Goal: Task Accomplishment & Management: Use online tool/utility

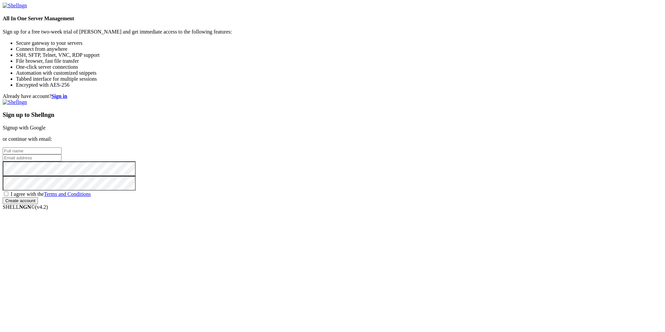
click at [61, 148] on input "text" at bounding box center [32, 151] width 59 height 7
paste input "[EMAIL_ADDRESS][DOMAIN_NAME]"
type input "[EMAIL_ADDRESS][DOMAIN_NAME]"
click at [61, 161] on input "email" at bounding box center [32, 158] width 59 height 7
paste input "[EMAIL_ADDRESS][DOMAIN_NAME]"
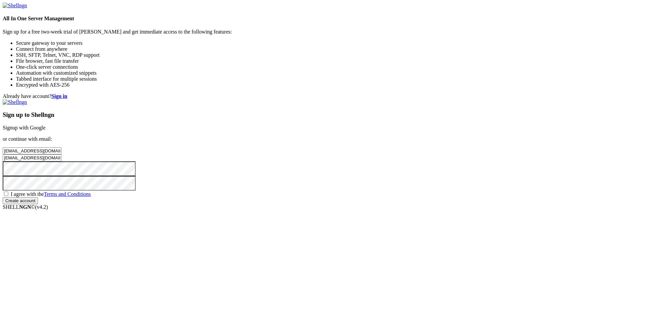
type input "[EMAIL_ADDRESS][DOMAIN_NAME]"
click at [91, 197] on span "I agree with the Terms and Conditions" at bounding box center [51, 194] width 80 height 6
click at [8, 196] on input "I agree with the Terms and Conditions" at bounding box center [6, 194] width 4 height 4
checkbox input "true"
click at [38, 204] on input "Create account" at bounding box center [20, 200] width 35 height 7
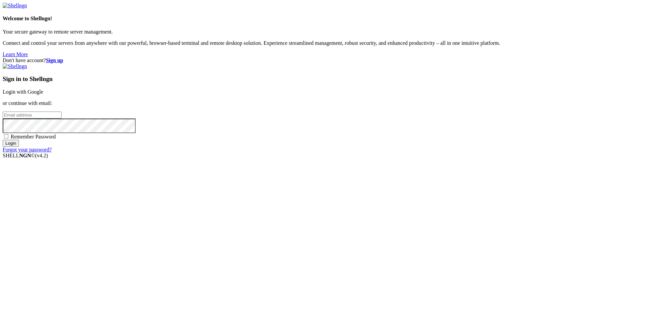
click at [61, 119] on input "email" at bounding box center [32, 115] width 59 height 7
paste input "[EMAIL_ADDRESS][DOMAIN_NAME]"
type input "[EMAIL_ADDRESS][DOMAIN_NAME]"
click at [19, 147] on input "Login" at bounding box center [11, 143] width 16 height 7
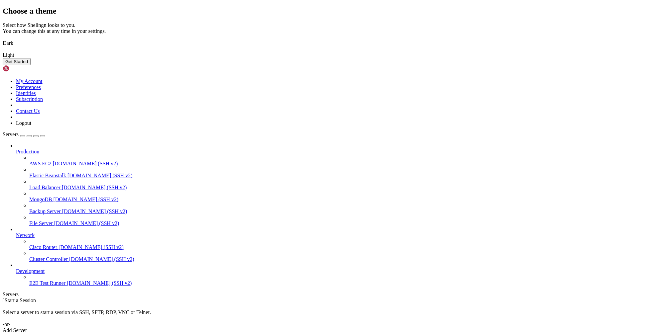
click at [31, 65] on button "Get Started" at bounding box center [17, 61] width 28 height 7
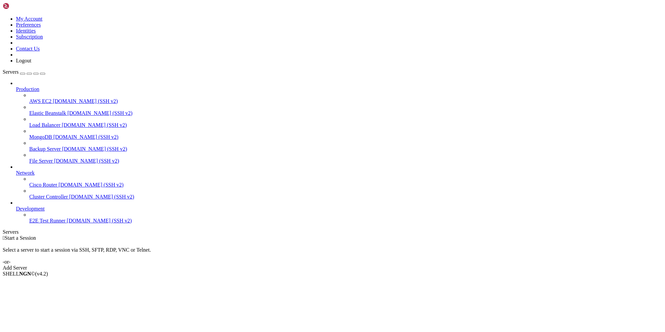
click at [378, 265] on div "Add Server" at bounding box center [332, 268] width 659 height 6
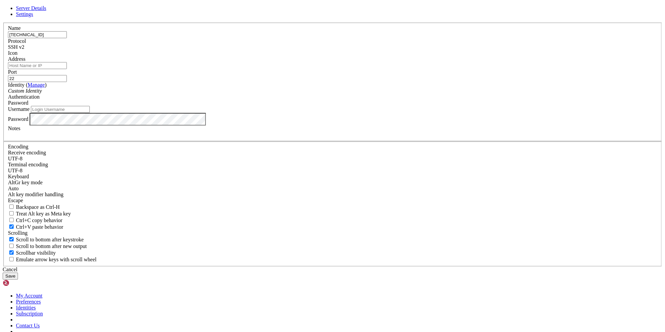
type input "[TECHNICAL_ID]"
click at [67, 69] on input "Address" at bounding box center [37, 65] width 59 height 7
paste input "[TECHNICAL_ID]"
type input "[TECHNICAL_ID]"
click at [90, 113] on input "Username" at bounding box center [60, 109] width 59 height 7
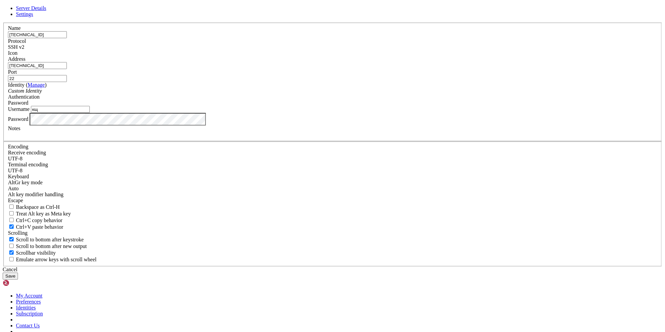
type input "к"
type input "root"
click at [18, 273] on button "Save" at bounding box center [10, 276] width 15 height 7
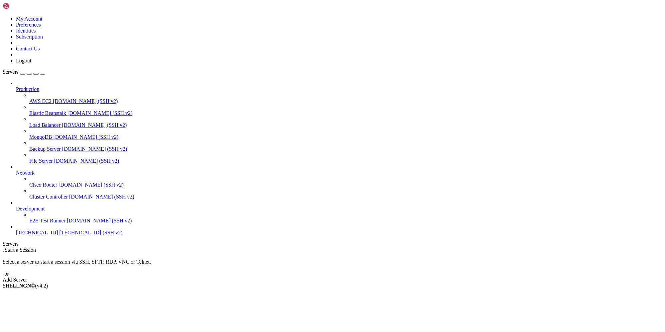
click at [44, 236] on span "[TECHNICAL_ID]" at bounding box center [37, 233] width 42 height 6
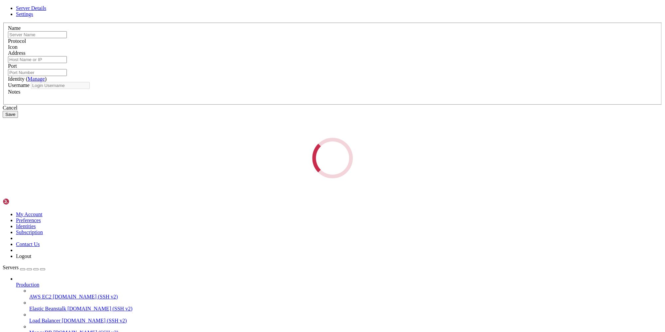
type input "[TECHNICAL_ID]"
type input "22"
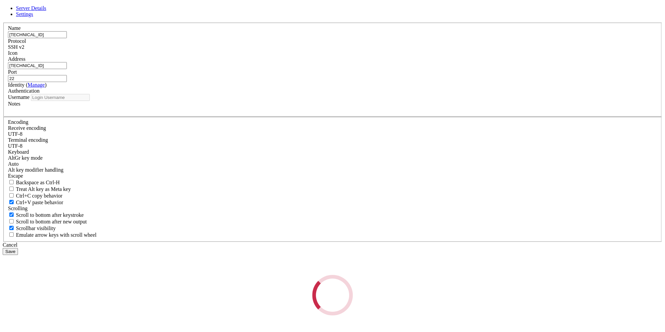
type input "root"
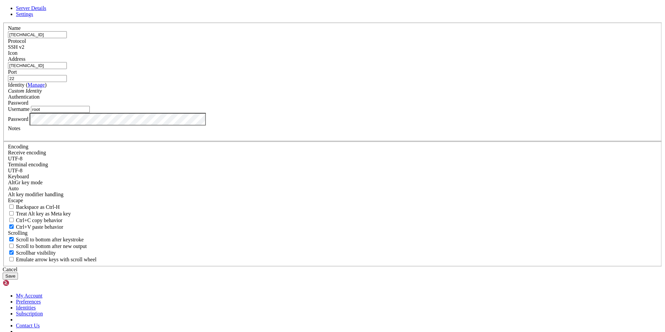
click at [331, 126] on div "Password" at bounding box center [332, 119] width 649 height 13
click at [18, 273] on button "Save" at bounding box center [10, 276] width 15 height 7
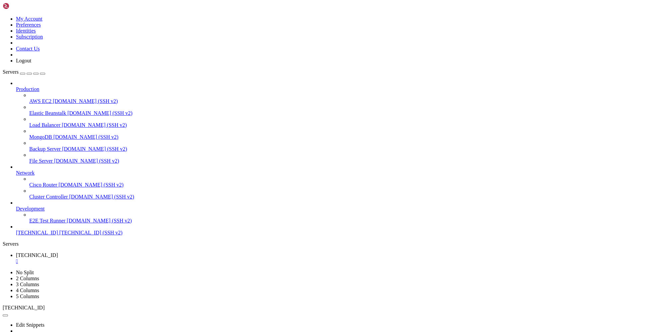
click at [48, 236] on span "[TECHNICAL_ID]" at bounding box center [37, 233] width 42 height 6
click at [127, 259] on div "" at bounding box center [339, 262] width 646 height 6
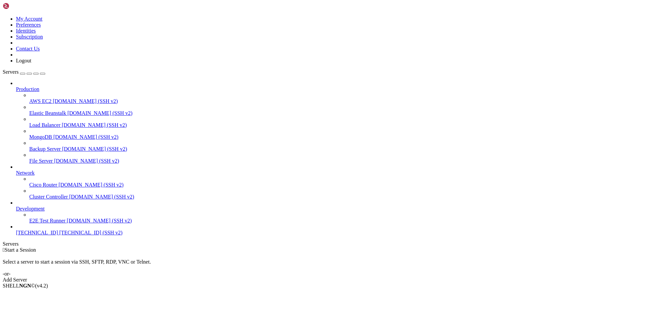
click at [63, 236] on span "[TECHNICAL_ID] (SSH v2)" at bounding box center [90, 233] width 63 height 6
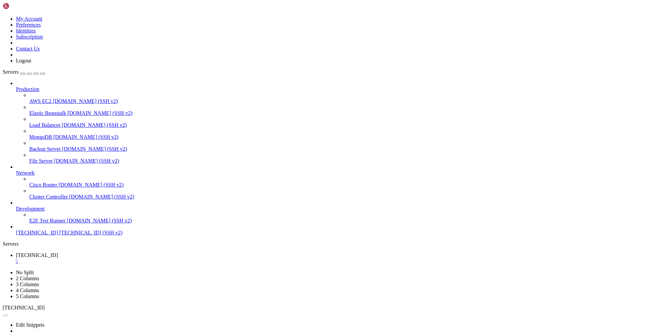
click at [362, 228] on div at bounding box center [332, 166] width 665 height 332
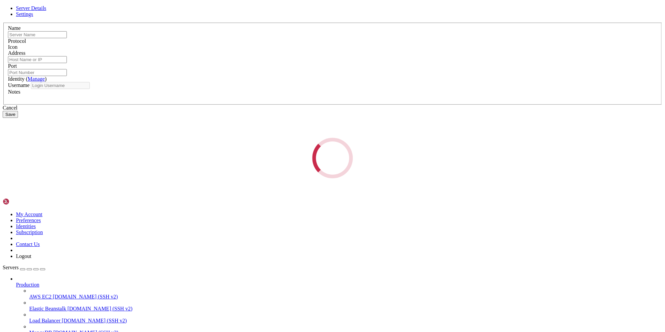
type input "[TECHNICAL_ID]"
type input "22"
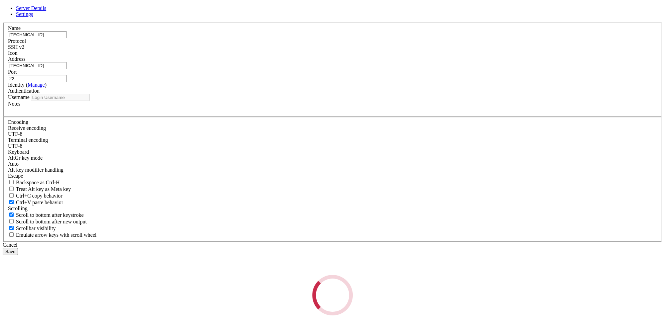
type input "root"
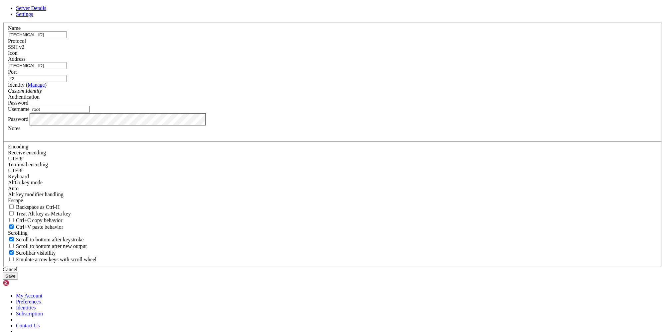
click at [18, 273] on button "Save" at bounding box center [10, 276] width 15 height 7
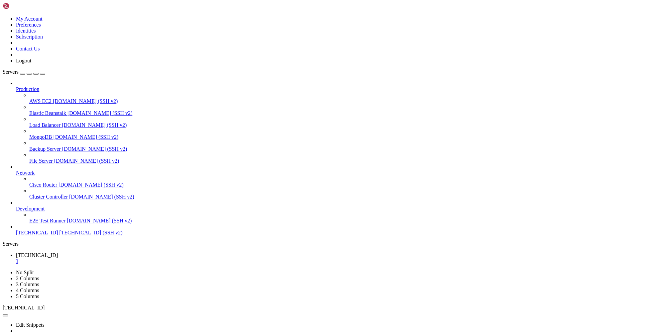
click at [125, 259] on div "" at bounding box center [339, 262] width 646 height 6
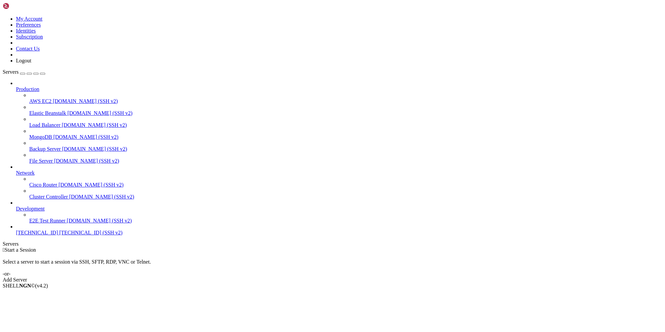
click at [46, 236] on span "[TECHNICAL_ID]" at bounding box center [37, 233] width 42 height 6
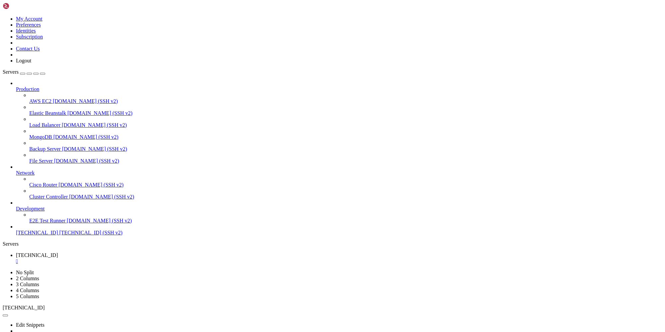
scroll to position [420, 0]
click at [23, 74] on div "button" at bounding box center [23, 74] width 0 height 0
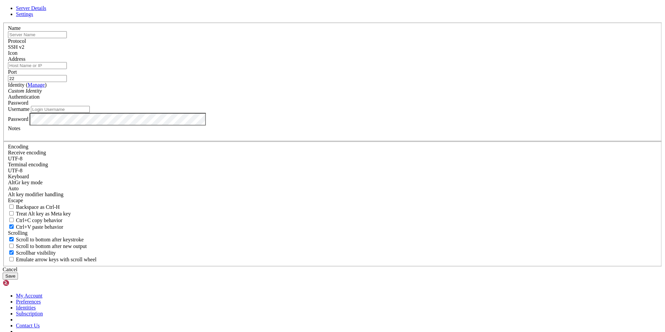
click at [24, 50] on span "SSH v2" at bounding box center [16, 47] width 16 height 6
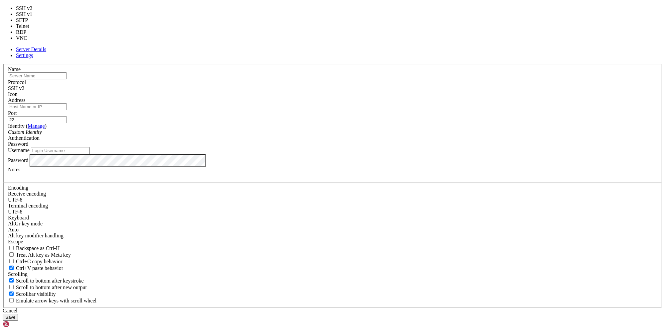
type input "3389"
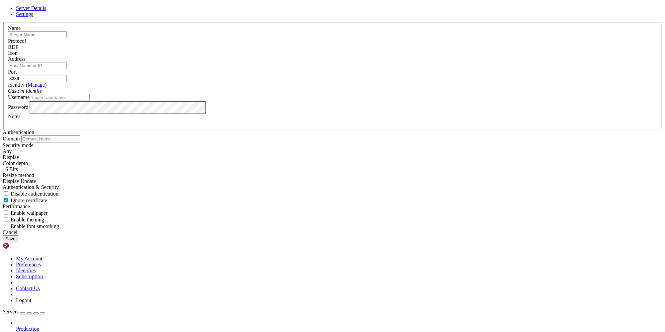
click at [67, 38] on input "text" at bounding box center [37, 34] width 59 height 7
paste input "[TECHNICAL_ID]"
type input "[TECHNICAL_ID]"
click at [67, 69] on input "Address" at bounding box center [37, 65] width 59 height 7
paste input "[TECHNICAL_ID]"
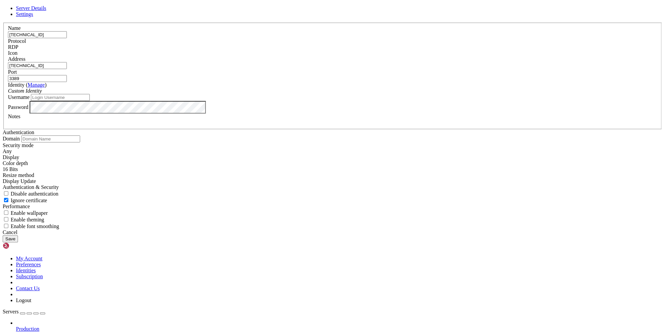
type input "[TECHNICAL_ID]"
click at [67, 38] on input "[TECHNICAL_ID]" at bounding box center [37, 34] width 59 height 7
type input "[TECHNICAL_ID]"
drag, startPoint x: 271, startPoint y: 177, endPoint x: 276, endPoint y: 170, distance: 8.0
click at [90, 101] on input "Username" at bounding box center [60, 97] width 59 height 7
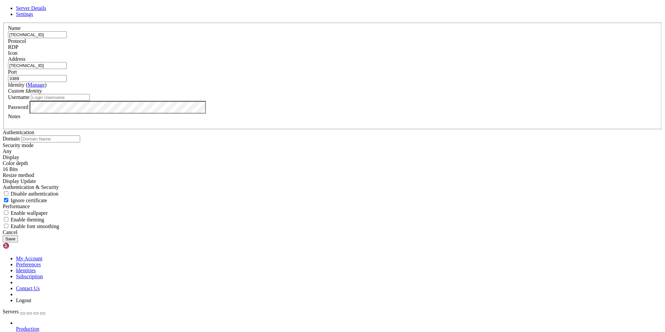
paste input "Administrator"
type input "Administrator"
click at [382, 236] on div "Cancel" at bounding box center [332, 233] width 659 height 6
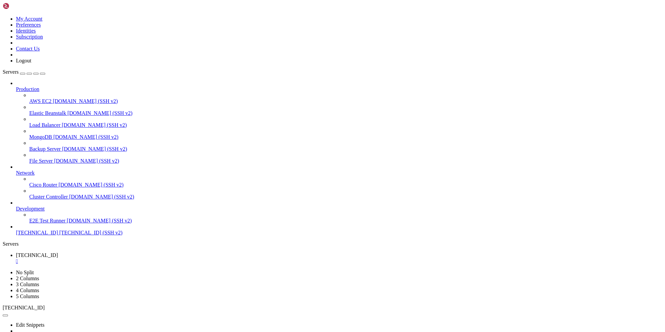
click at [23, 74] on div "button" at bounding box center [23, 74] width 0 height 0
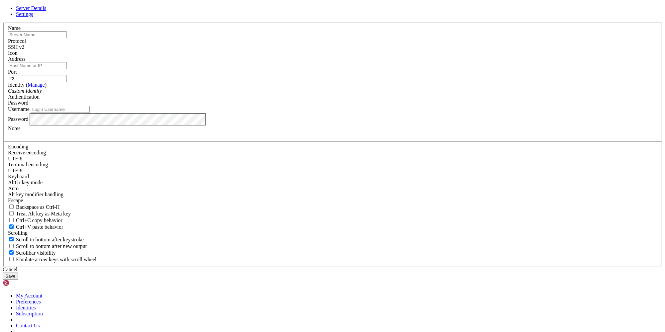
click at [67, 38] on input "text" at bounding box center [37, 34] width 59 height 7
type input "[TECHNICAL_ID]"
click at [67, 69] on input "Address" at bounding box center [37, 65] width 59 height 7
paste input "[TECHNICAL_ID]"
type input "[TECHNICAL_ID]"
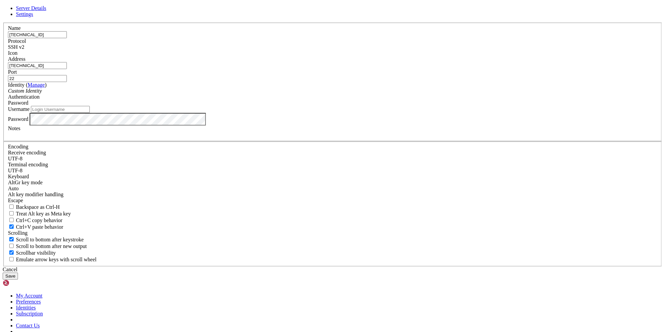
click at [90, 113] on input "Username" at bounding box center [60, 109] width 59 height 7
type input "root"
click at [18, 273] on button "Save" at bounding box center [10, 276] width 15 height 7
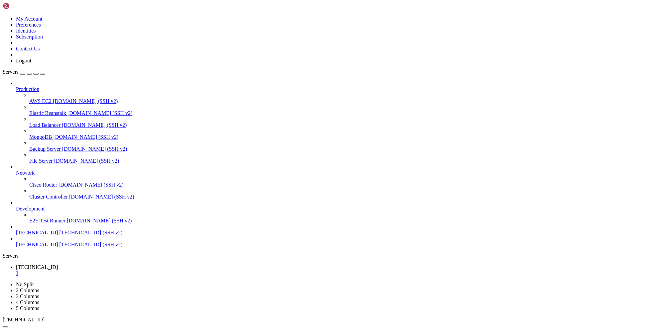
click at [125, 270] on div "" at bounding box center [339, 273] width 646 height 6
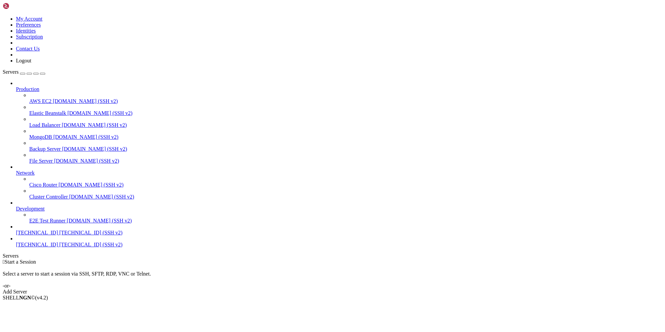
click at [59, 248] on span "[TECHNICAL_ID] (SSH v2)" at bounding box center [90, 245] width 63 height 6
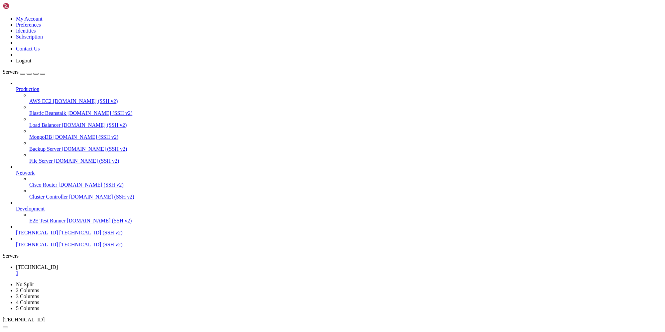
scroll to position [0, 0]
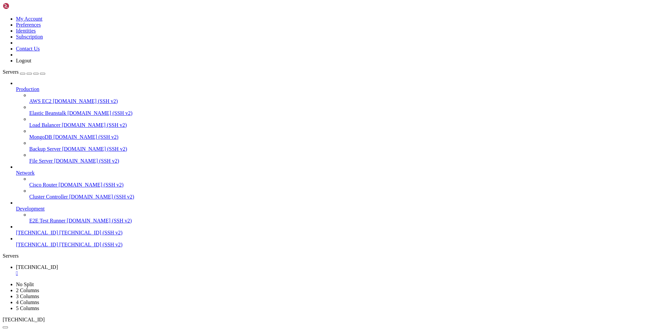
drag, startPoint x: 56, startPoint y: 537, endPoint x: 48, endPoint y: 487, distance: 50.5
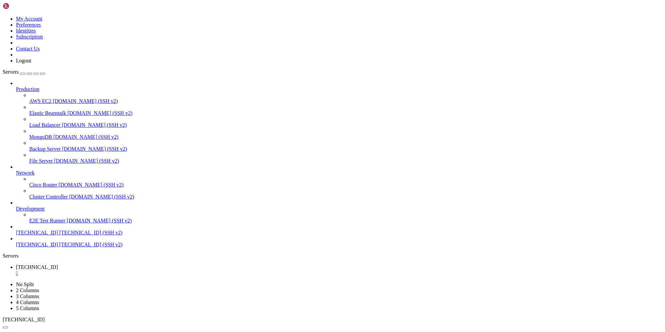
click at [127, 270] on div "" at bounding box center [339, 273] width 646 height 6
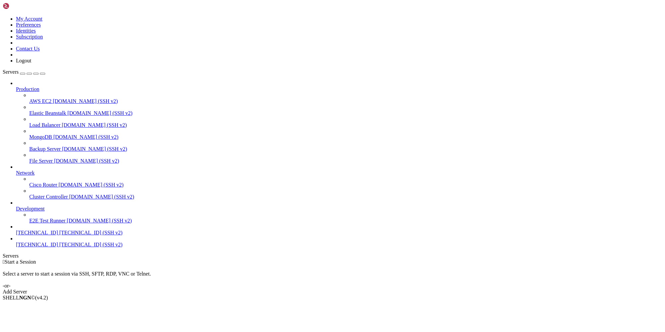
click at [53, 248] on span "[TECHNICAL_ID]" at bounding box center [37, 245] width 42 height 6
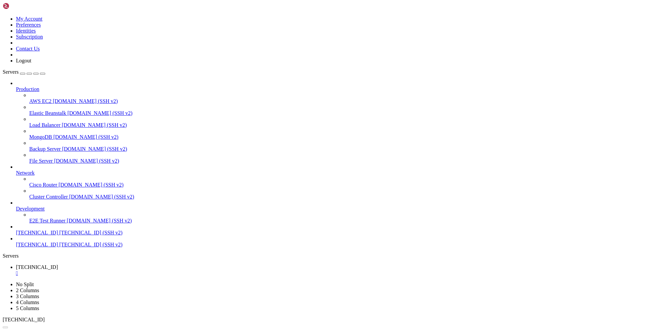
scroll to position [0, 0]
click at [129, 264] on link "[TECHNICAL_ID] " at bounding box center [339, 270] width 646 height 12
click at [126, 270] on div "" at bounding box center [339, 273] width 646 height 6
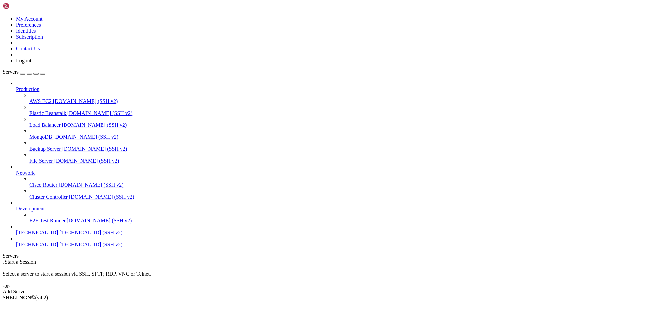
click at [59, 248] on span "[TECHNICAL_ID] (SSH v2)" at bounding box center [90, 245] width 63 height 6
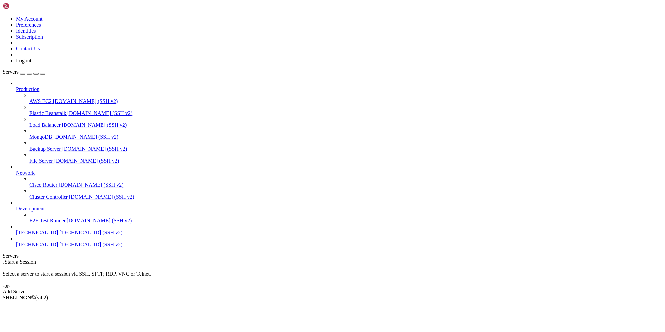
click at [58, 236] on span "[TECHNICAL_ID]" at bounding box center [37, 233] width 42 height 6
click at [58, 236] on span "185.196.9.189" at bounding box center [37, 233] width 42 height 6
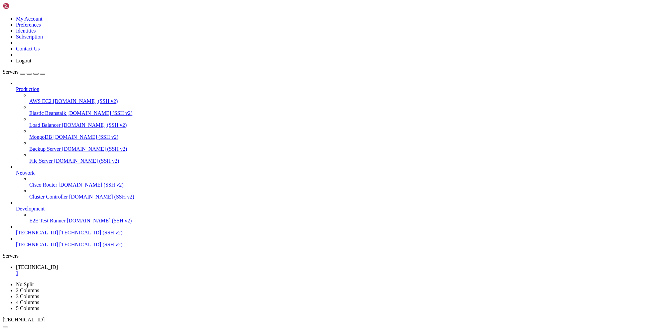
click at [124, 270] on div "" at bounding box center [339, 273] width 646 height 6
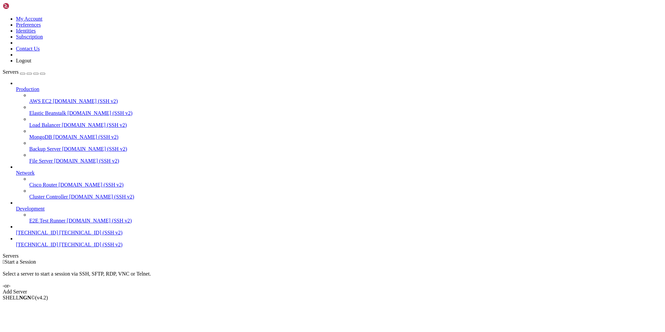
click at [60, 248] on span "185.196.9.186 (SSH v2)" at bounding box center [90, 245] width 63 height 6
click at [60, 248] on span "[TECHNICAL_ID] (SSH v2)" at bounding box center [90, 245] width 63 height 6
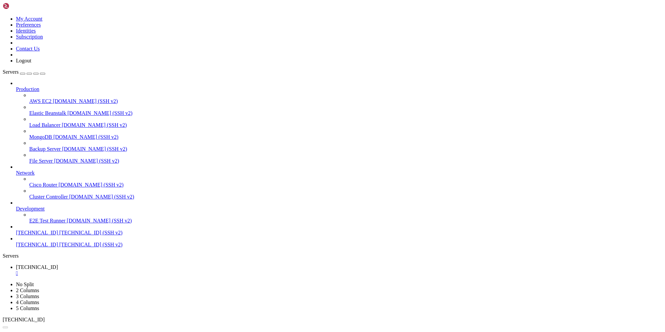
click at [126, 264] on link "[TECHNICAL_ID] " at bounding box center [339, 270] width 646 height 12
click at [124, 270] on div "" at bounding box center [339, 273] width 646 height 6
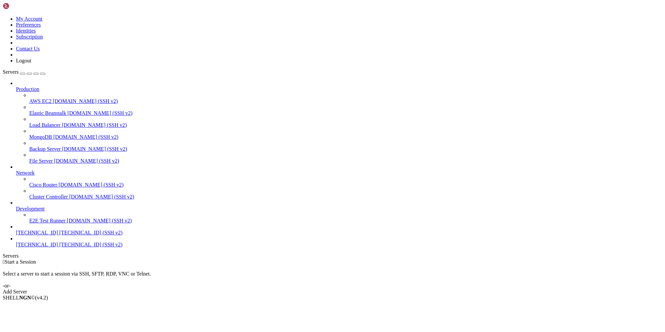
click at [52, 236] on span "[TECHNICAL_ID]" at bounding box center [37, 233] width 42 height 6
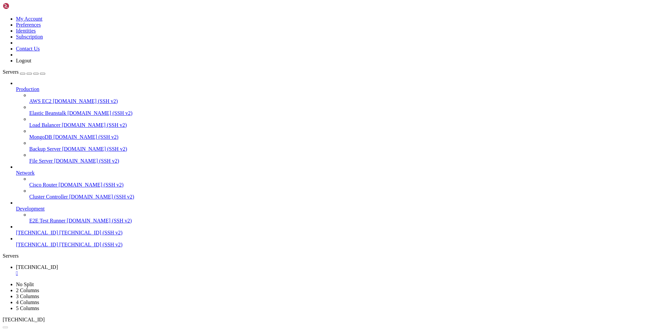
click at [50, 268] on div at bounding box center [332, 166] width 665 height 332
click at [51, 248] on span "[TECHNICAL_ID]" at bounding box center [37, 245] width 42 height 6
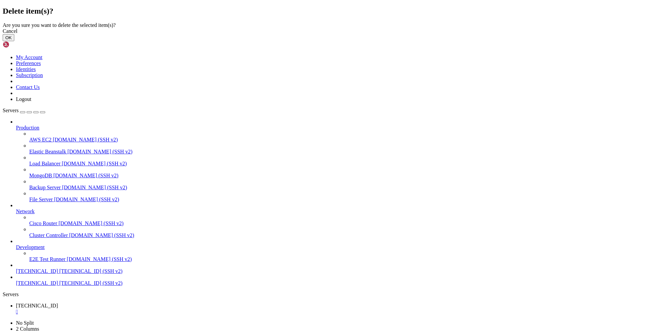
click at [383, 34] on div "Cancel" at bounding box center [332, 31] width 659 height 6
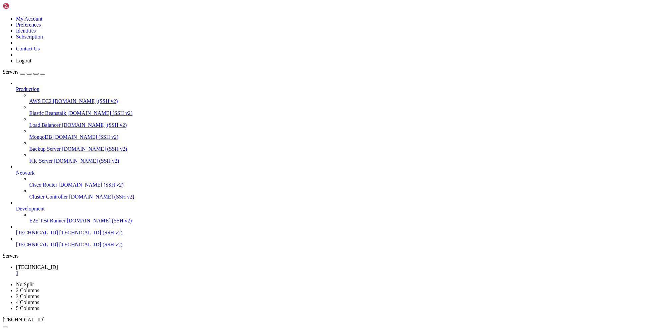
drag, startPoint x: 72, startPoint y: 388, endPoint x: 37, endPoint y: 388, distance: 34.9
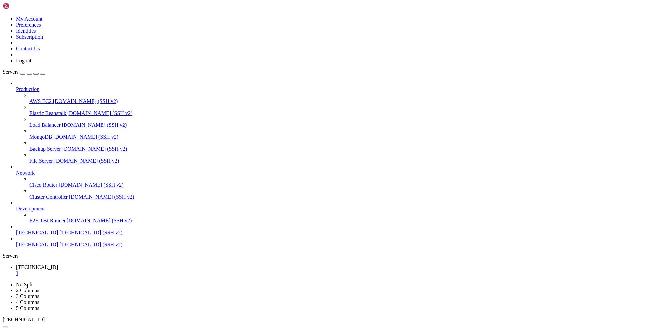
click at [59, 236] on span "[TECHNICAL_ID] (SSH v2)" at bounding box center [90, 233] width 63 height 6
click at [125, 270] on div "" at bounding box center [339, 273] width 646 height 6
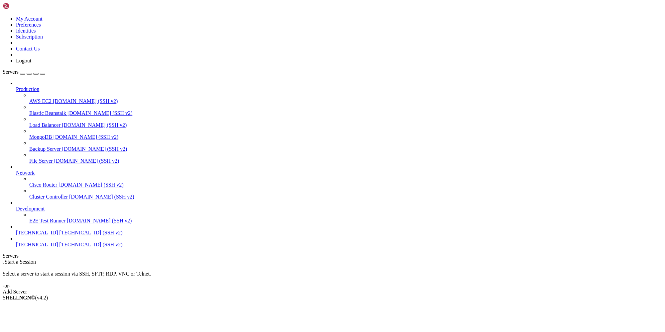
click at [55, 248] on span "[TECHNICAL_ID]" at bounding box center [37, 245] width 42 height 6
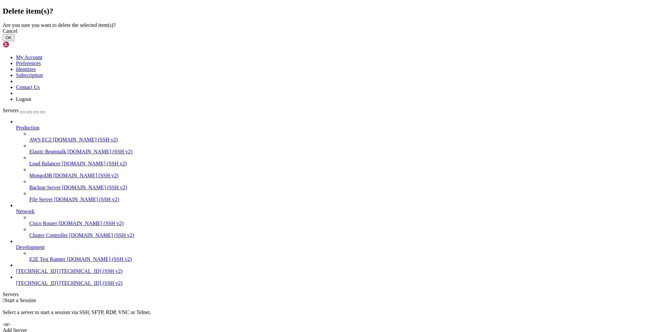
click at [14, 41] on button "OK" at bounding box center [9, 37] width 12 height 7
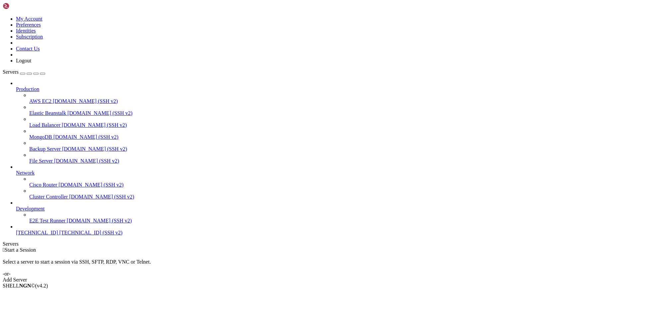
click at [57, 236] on span "[TECHNICAL_ID]" at bounding box center [37, 233] width 42 height 6
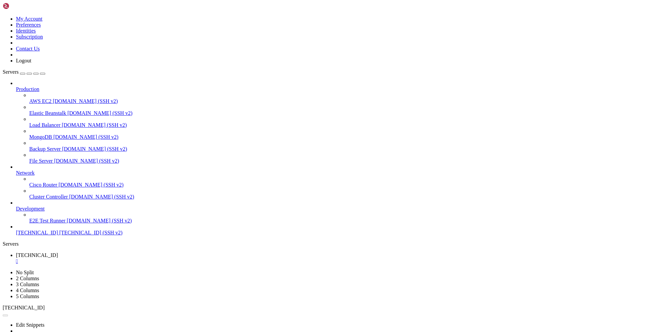
drag, startPoint x: 60, startPoint y: 374, endPoint x: 37, endPoint y: 375, distance: 23.6
drag, startPoint x: 71, startPoint y: 375, endPoint x: 313, endPoint y: 381, distance: 242.0
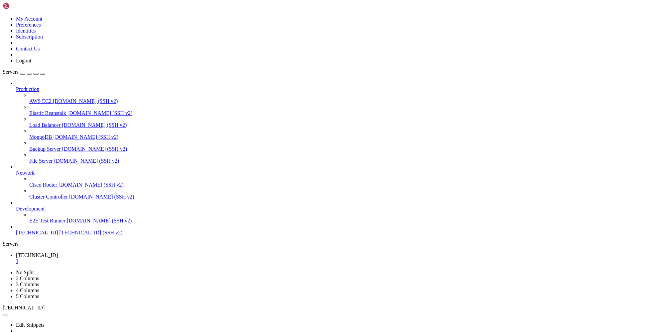
click at [23, 74] on div "button" at bounding box center [23, 74] width 0 height 0
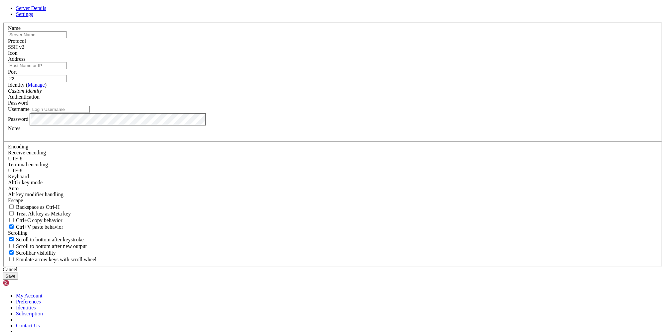
click at [373, 50] on div "SSH v2" at bounding box center [332, 47] width 649 height 6
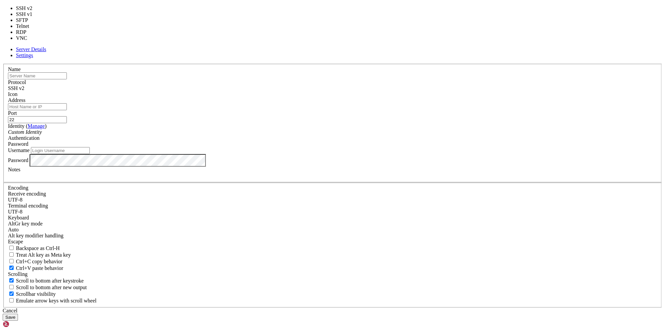
type input "3389"
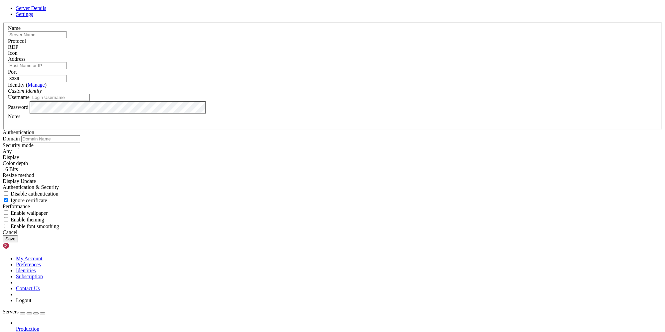
drag, startPoint x: 297, startPoint y: 100, endPoint x: 296, endPoint y: 107, distance: 7.8
click at [67, 38] on input "text" at bounding box center [37, 34] width 59 height 7
paste input "[TECHNICAL_ID]"
type input "[TECHNICAL_ID]"
click at [67, 69] on input "Address" at bounding box center [37, 65] width 59 height 7
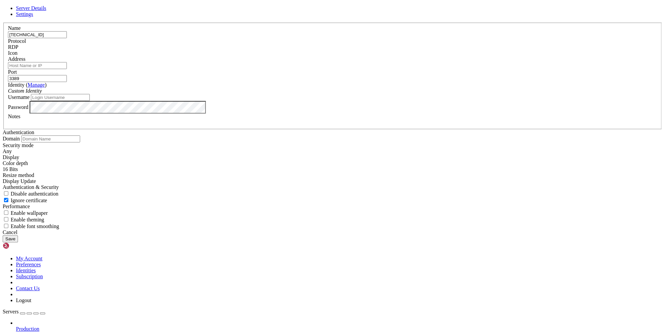
paste input "[TECHNICAL_ID]"
type input "[TECHNICAL_ID]"
drag, startPoint x: 270, startPoint y: 104, endPoint x: 318, endPoint y: 103, distance: 47.2
click at [67, 38] on input "[TECHNICAL_ID]" at bounding box center [37, 34] width 59 height 7
type input "[TECHNICAL_ID]"
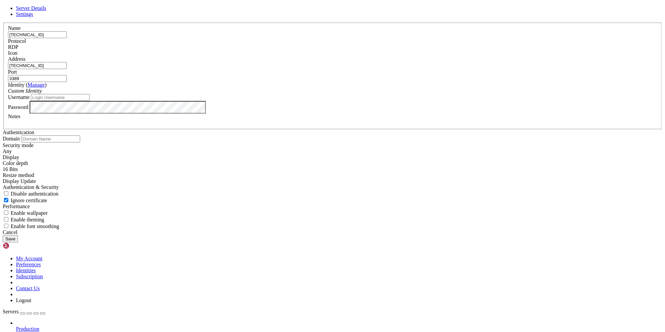
click at [67, 69] on input "[TECHNICAL_ID]" at bounding box center [37, 65] width 59 height 7
paste input "text"
type input "[TECHNICAL_ID]"
click at [90, 101] on input "Username" at bounding box center [60, 97] width 59 height 7
paste input "Administrator"
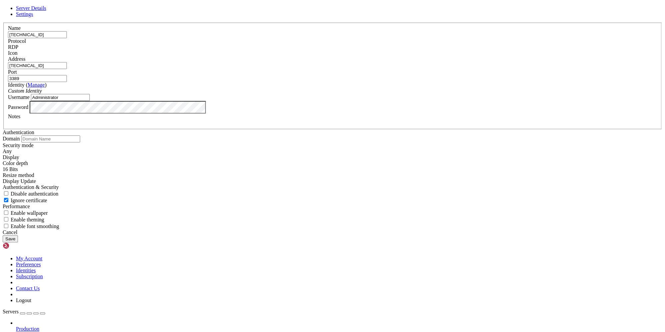
type input "Administrator"
click at [18, 243] on button "Save" at bounding box center [10, 239] width 15 height 7
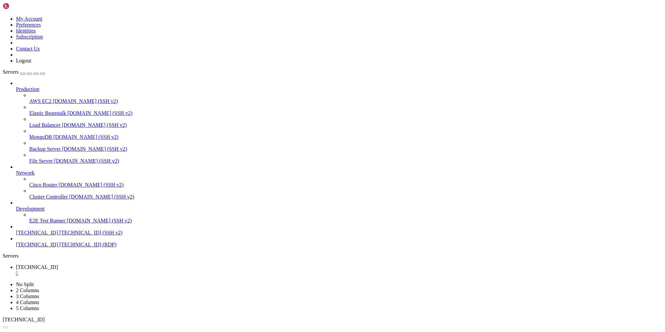
click at [126, 270] on div "" at bounding box center [339, 273] width 646 height 6
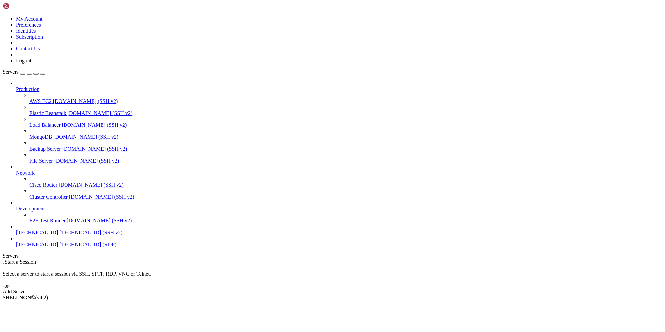
click at [54, 248] on span "[TECHNICAL_ID]" at bounding box center [37, 245] width 42 height 6
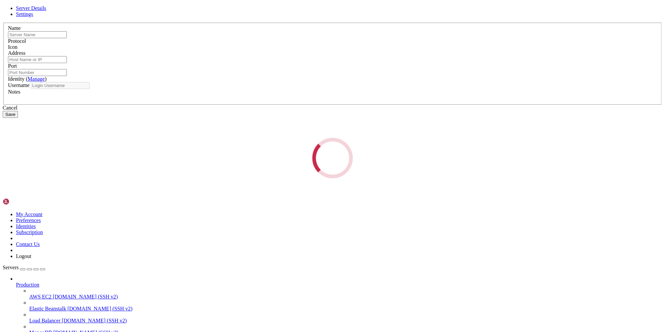
type input "[TECHNICAL_ID]"
type input "3389"
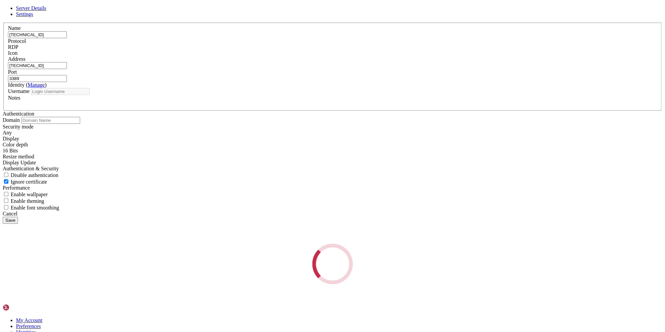
type input "Administrator"
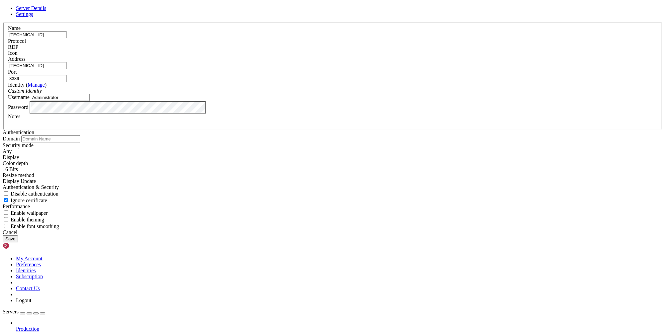
click at [18, 243] on button "Save" at bounding box center [10, 239] width 15 height 7
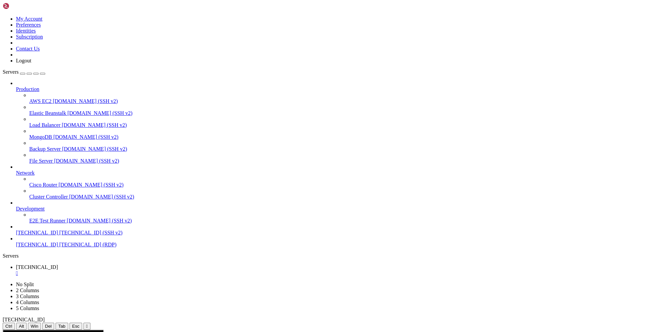
click at [190, 264] on ul "185.196.9.61 " at bounding box center [332, 270] width 659 height 12
